Goal: Task Accomplishment & Management: Complete application form

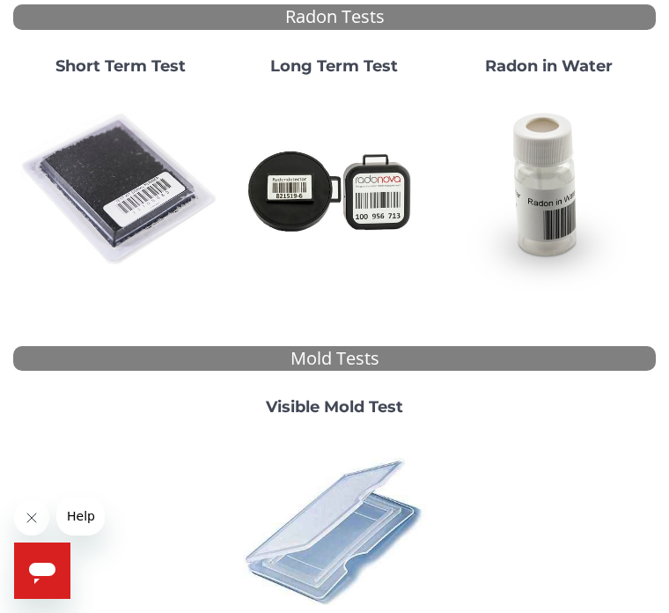
scroll to position [185, 0]
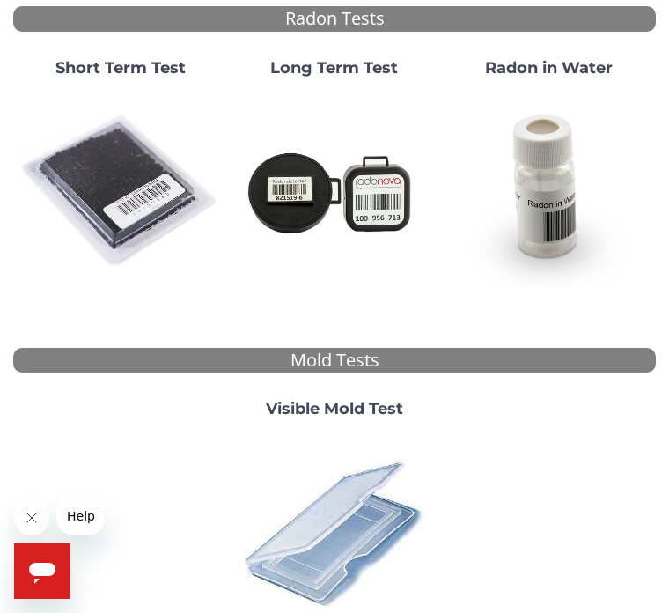
click at [116, 200] on img at bounding box center [120, 192] width 200 height 200
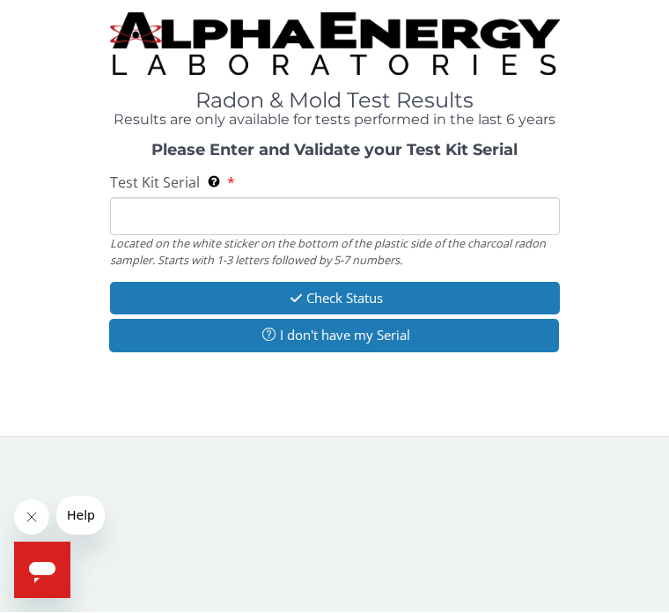
click at [137, 207] on input "Test Kit Serial Located on the white sticker on the bottom of the plastic side …" at bounding box center [335, 217] width 450 height 38
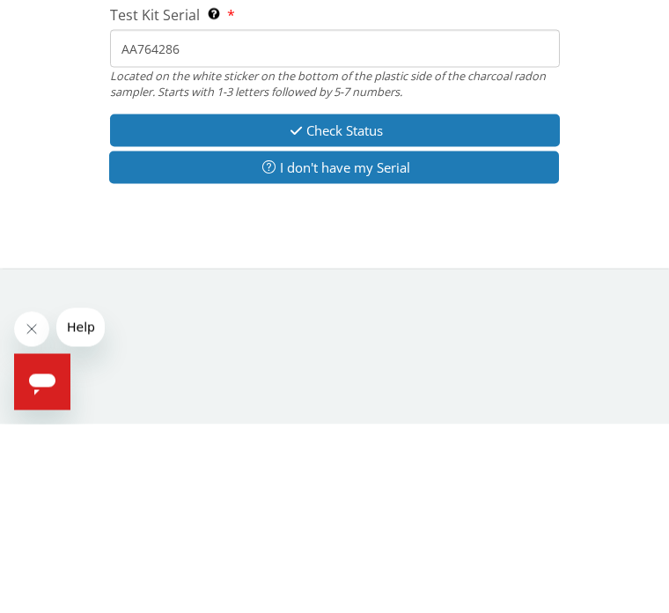
type input "AA764286"
click at [336, 303] on button "Check Status" at bounding box center [335, 319] width 450 height 33
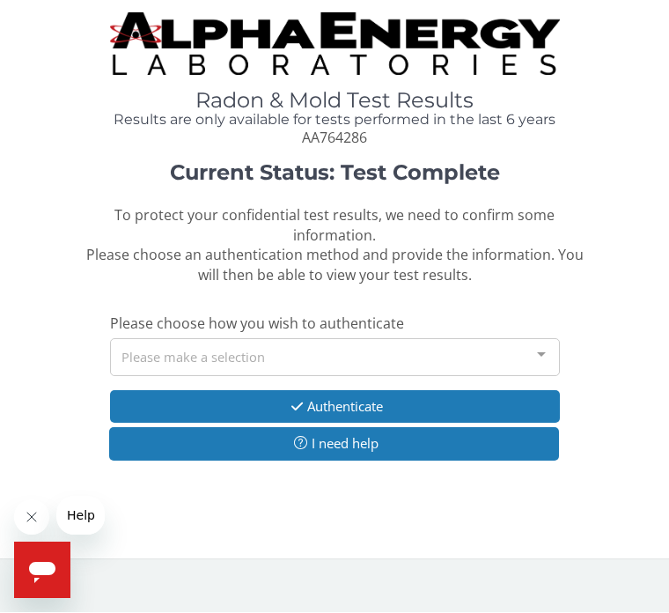
click at [355, 400] on button "Authenticate" at bounding box center [335, 407] width 450 height 33
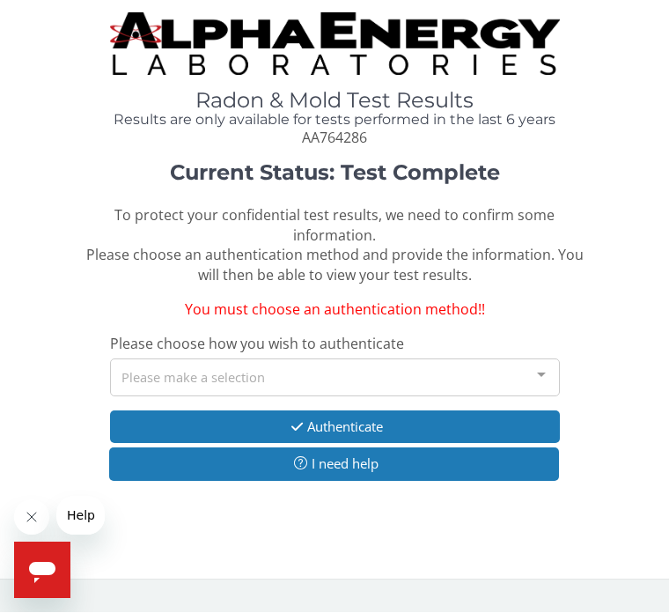
click at [545, 367] on div at bounding box center [541, 376] width 35 height 33
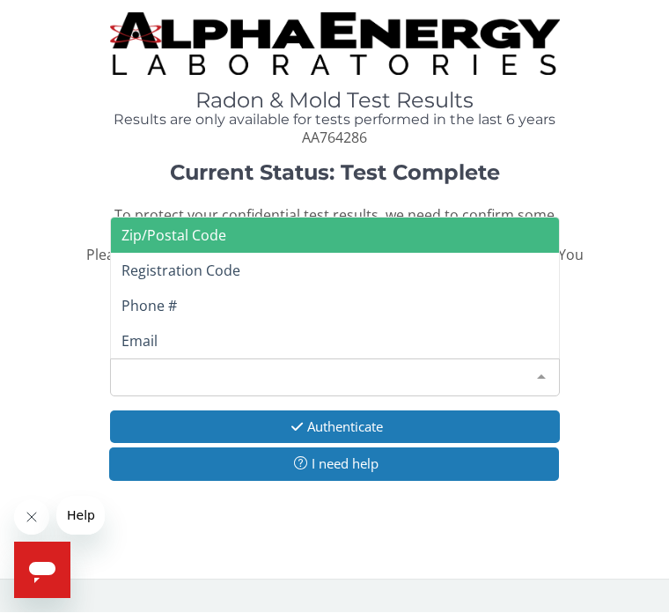
click at [143, 334] on span "Email" at bounding box center [140, 341] width 36 height 19
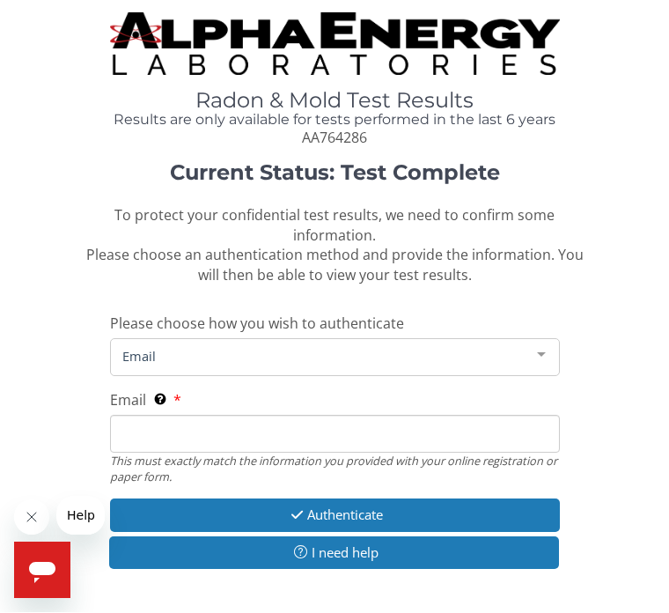
scroll to position [1, 0]
click at [156, 346] on span "Email" at bounding box center [321, 355] width 406 height 19
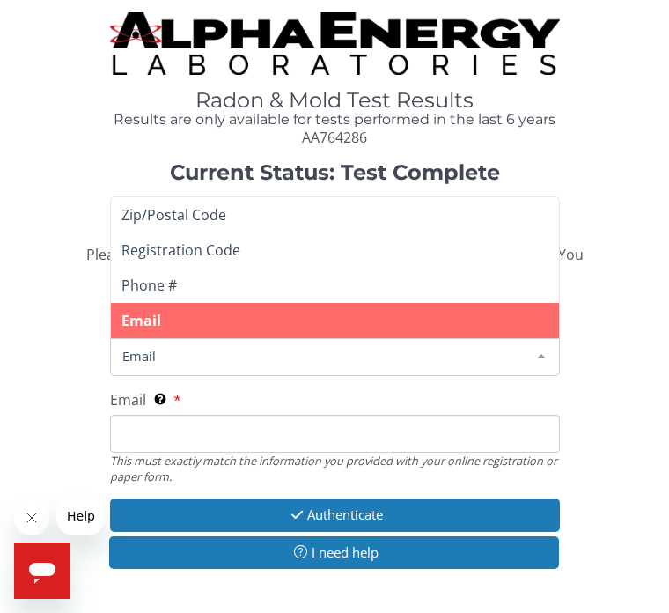
click at [153, 315] on span "Email" at bounding box center [142, 320] width 40 height 19
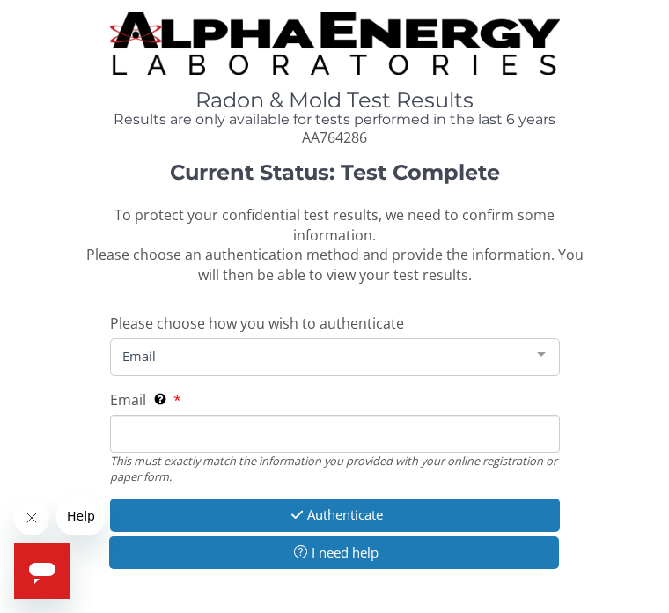
click at [151, 317] on span "Please choose how you wish to authenticate" at bounding box center [257, 322] width 294 height 19
click at [151, 346] on span "Email" at bounding box center [321, 355] width 406 height 19
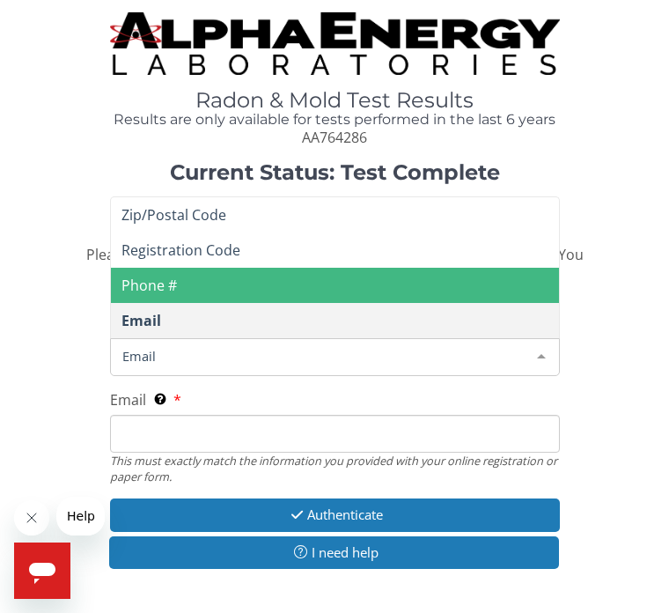
click at [157, 276] on span "Phone #" at bounding box center [149, 285] width 55 height 19
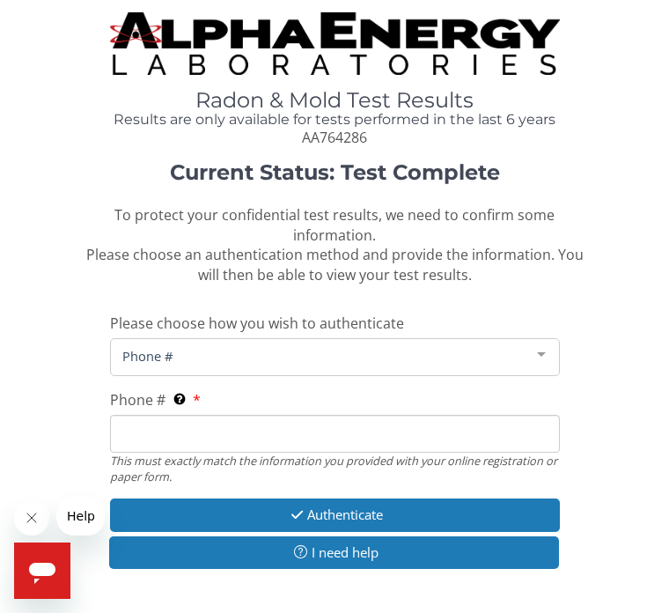
click at [153, 347] on span "Phone #" at bounding box center [321, 355] width 406 height 19
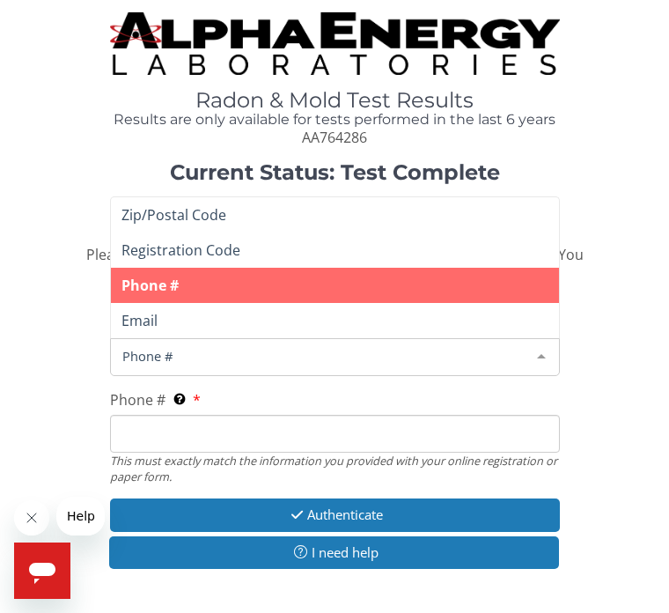
scroll to position [4, 0]
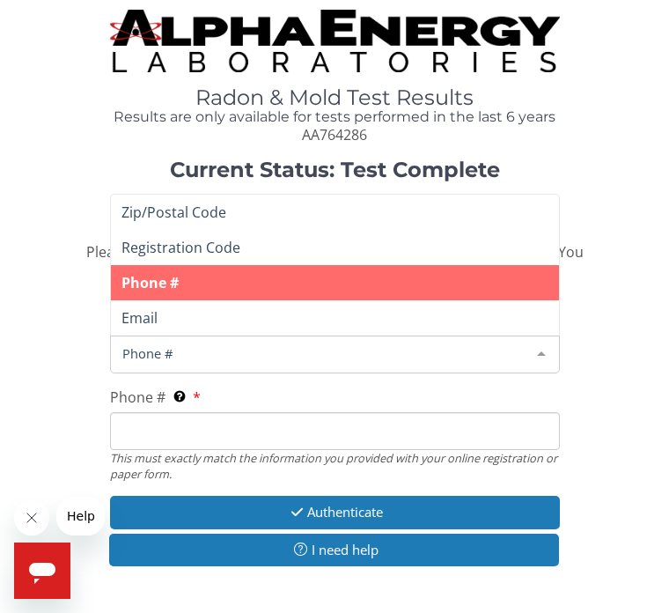
click at [357, 541] on button "I need help" at bounding box center [334, 550] width 450 height 33
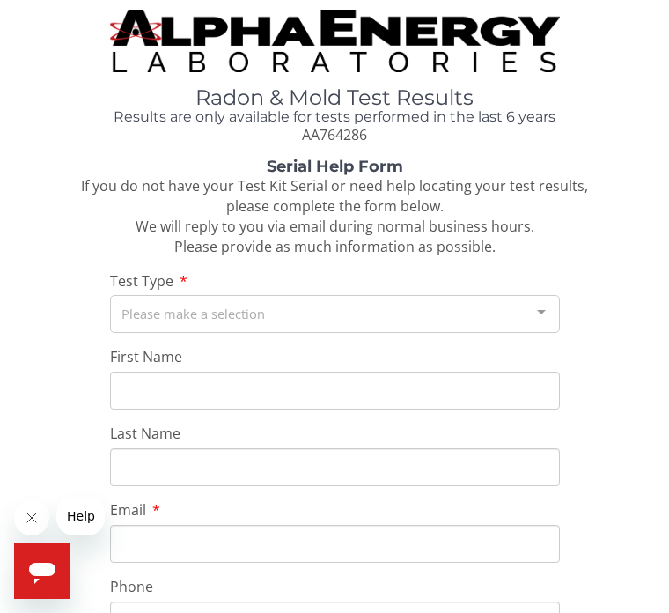
click at [540, 298] on div at bounding box center [541, 312] width 35 height 33
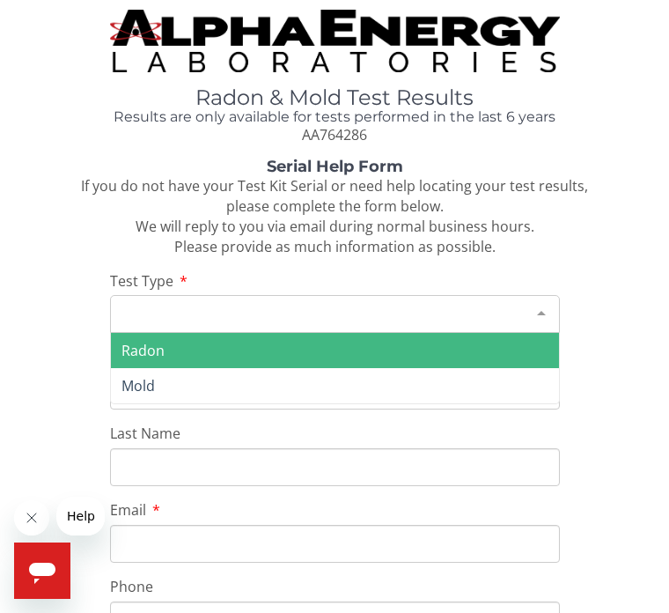
click at [152, 343] on span "Radon" at bounding box center [143, 350] width 43 height 19
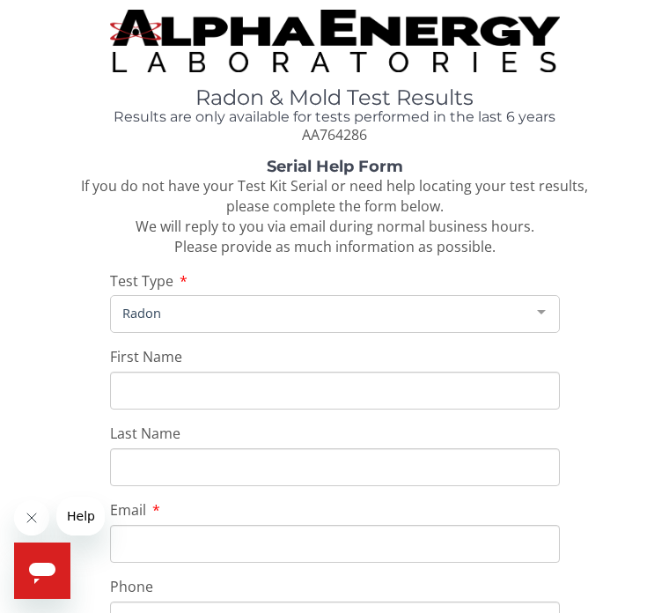
click at [159, 385] on input "First Name" at bounding box center [335, 391] width 450 height 38
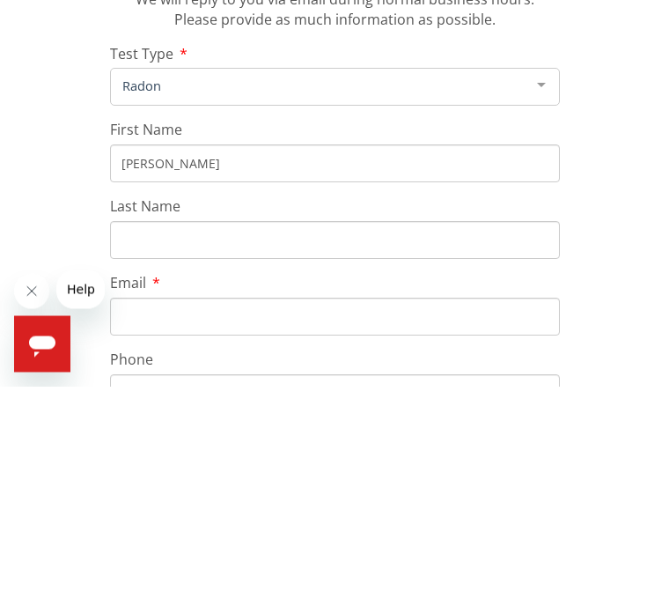
type input "[PERSON_NAME]"
click at [162, 448] on input "Last Name" at bounding box center [335, 467] width 450 height 38
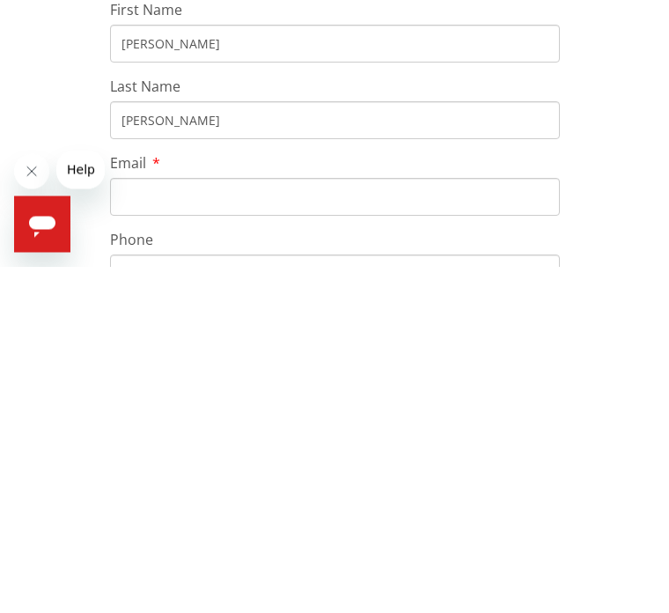
type input "[PERSON_NAME]"
click at [158, 525] on input "Email" at bounding box center [335, 544] width 450 height 38
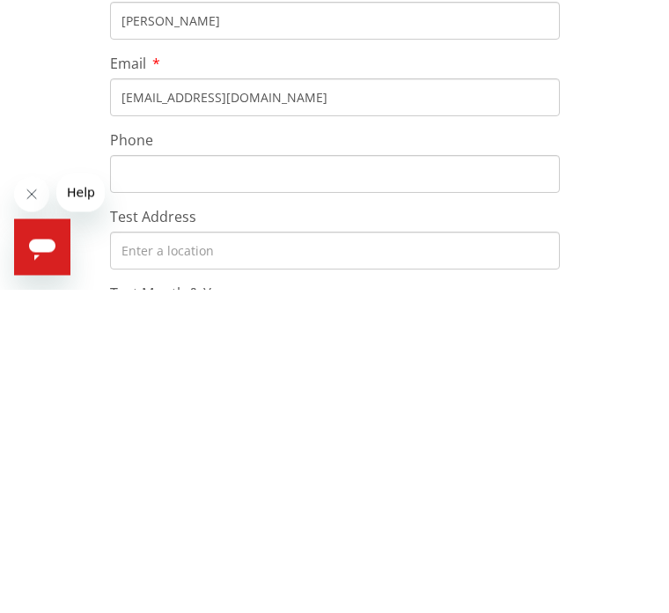
scroll to position [130, 0]
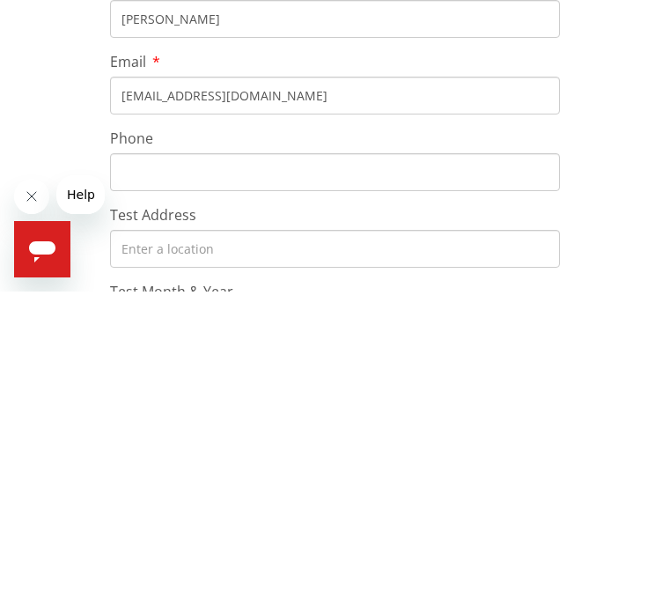
type input "[EMAIL_ADDRESS][DOMAIN_NAME]"
click at [163, 475] on input "Phone" at bounding box center [335, 494] width 450 height 38
type input "[PHONE_NUMBER]"
click at [165, 551] on input "Test Address" at bounding box center [335, 570] width 450 height 38
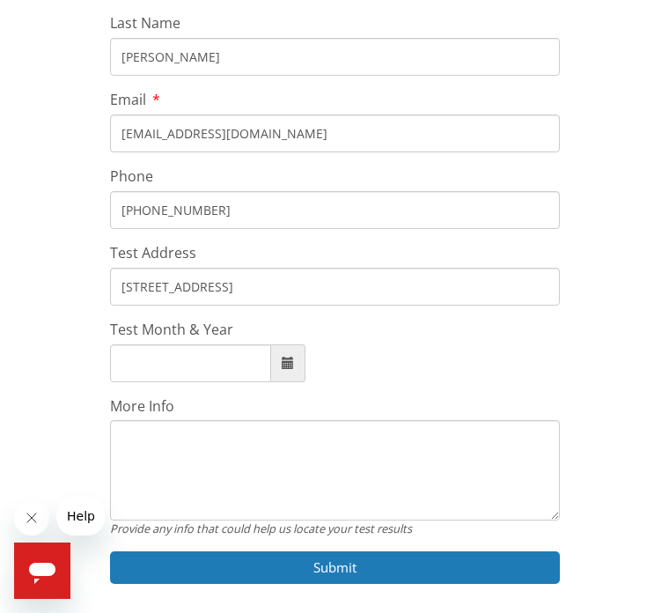
type input "[STREET_ADDRESS]"
click at [162, 344] on input "Test Month & Year" at bounding box center [190, 363] width 161 height 38
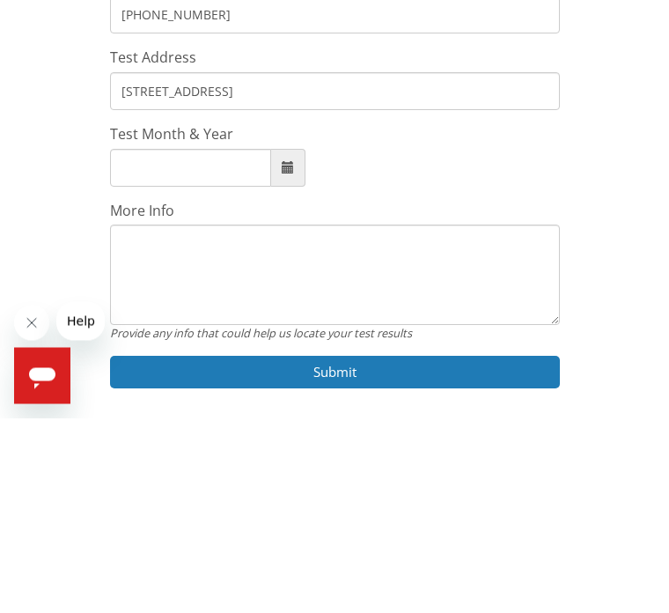
click at [282, 357] on span at bounding box center [288, 363] width 12 height 12
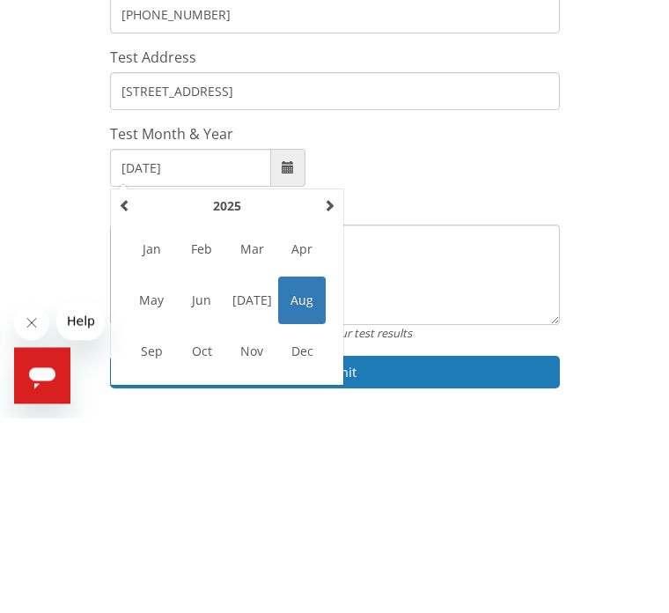
click at [252, 472] on span "[DATE]" at bounding box center [252, 496] width 48 height 48
type input "[DATE]"
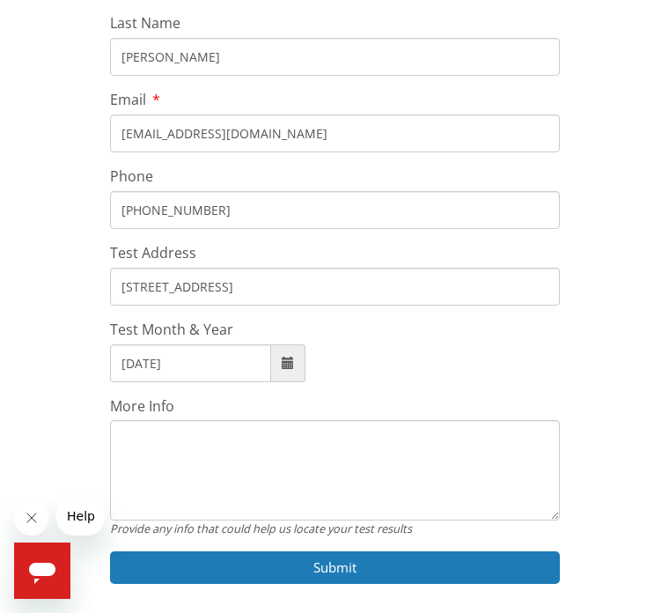
click at [166, 436] on textarea "More Info" at bounding box center [335, 470] width 450 height 100
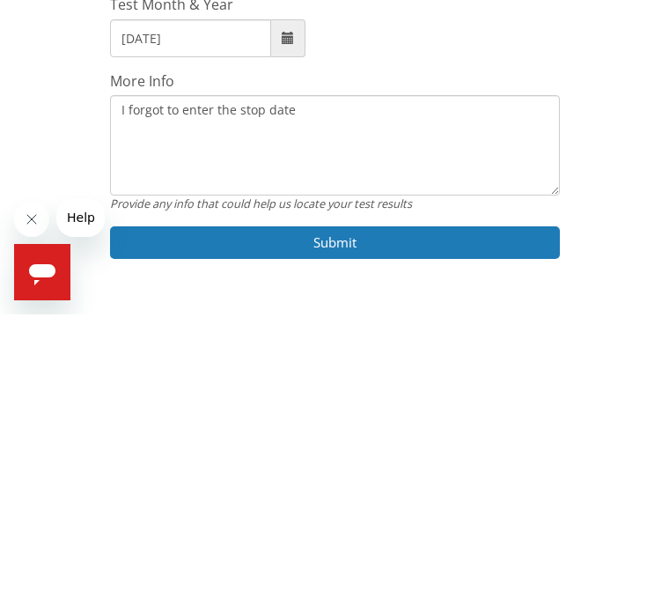
scroll to position [475, 0]
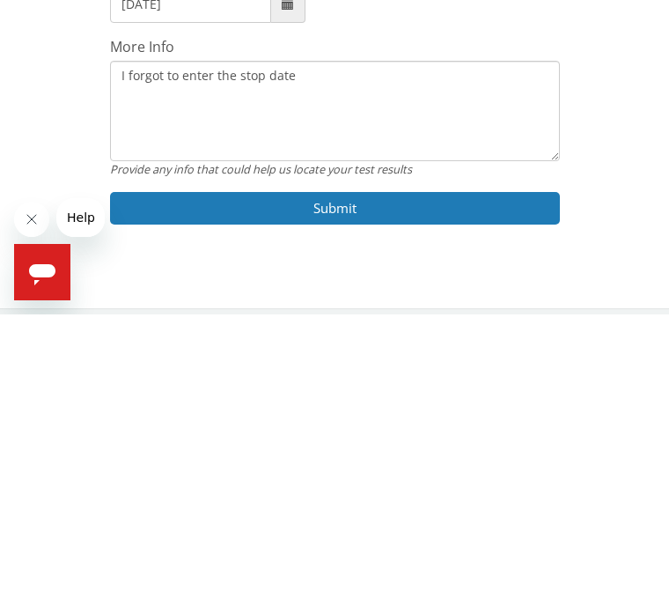
type textarea "I forgot to enter the stop date"
click at [343, 491] on button "Submit" at bounding box center [335, 507] width 450 height 33
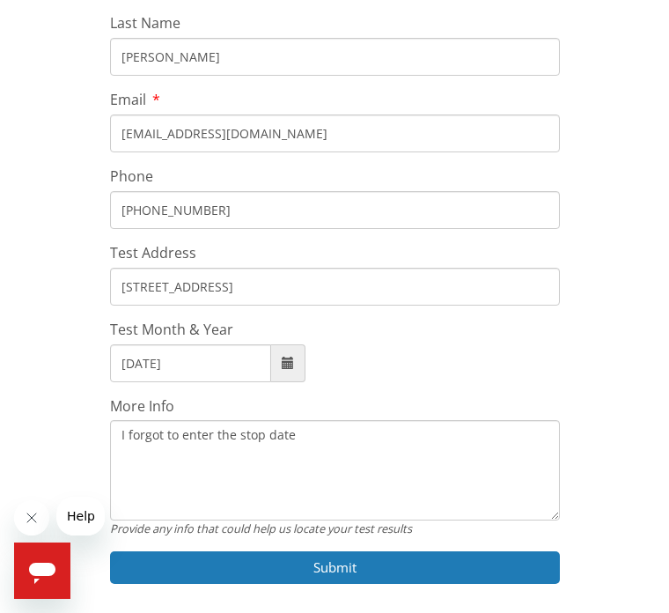
click at [346, 551] on button "Submit" at bounding box center [335, 567] width 450 height 33
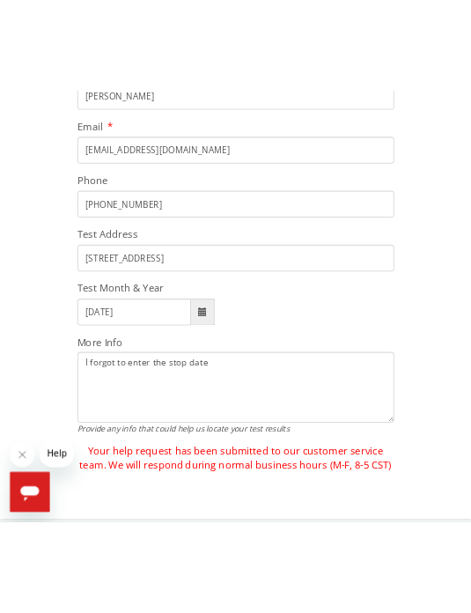
scroll to position [528, 0]
